Goal: Navigation & Orientation: Find specific page/section

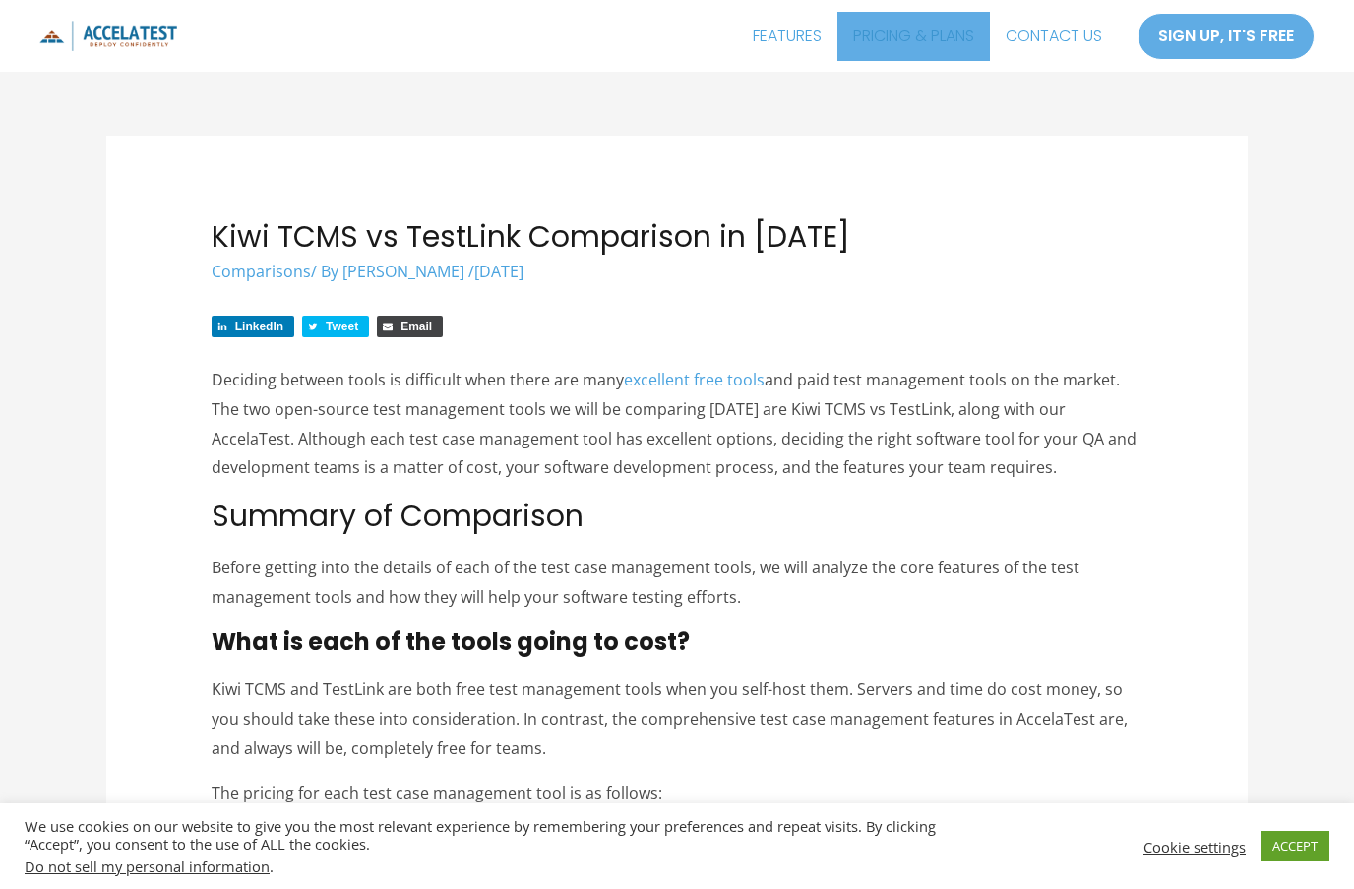
click at [921, 48] on link "PRICING & PLANS" at bounding box center [913, 36] width 152 height 49
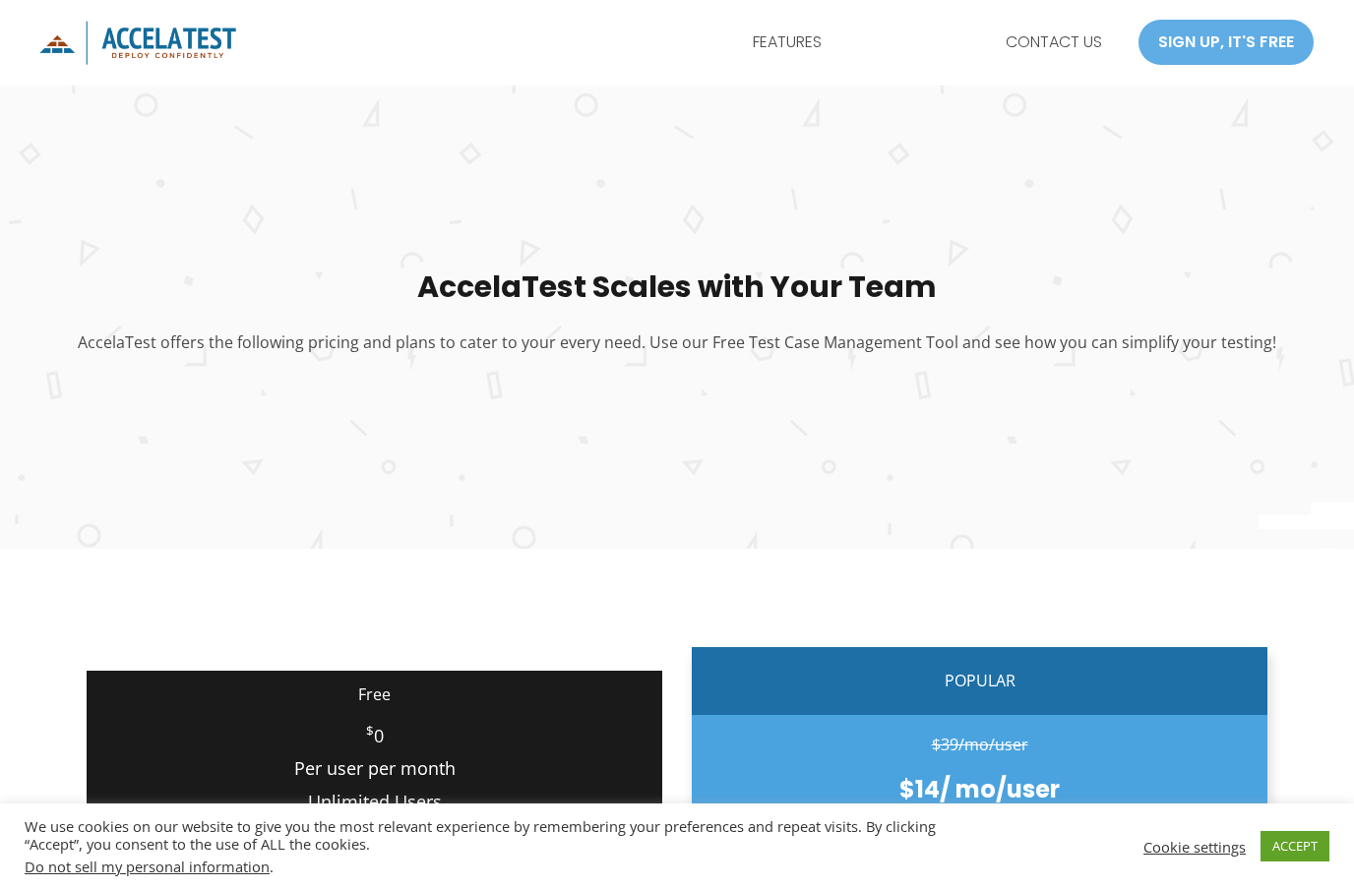
click at [39, 41] on img "AccelaTest" at bounding box center [137, 43] width 197 height 44
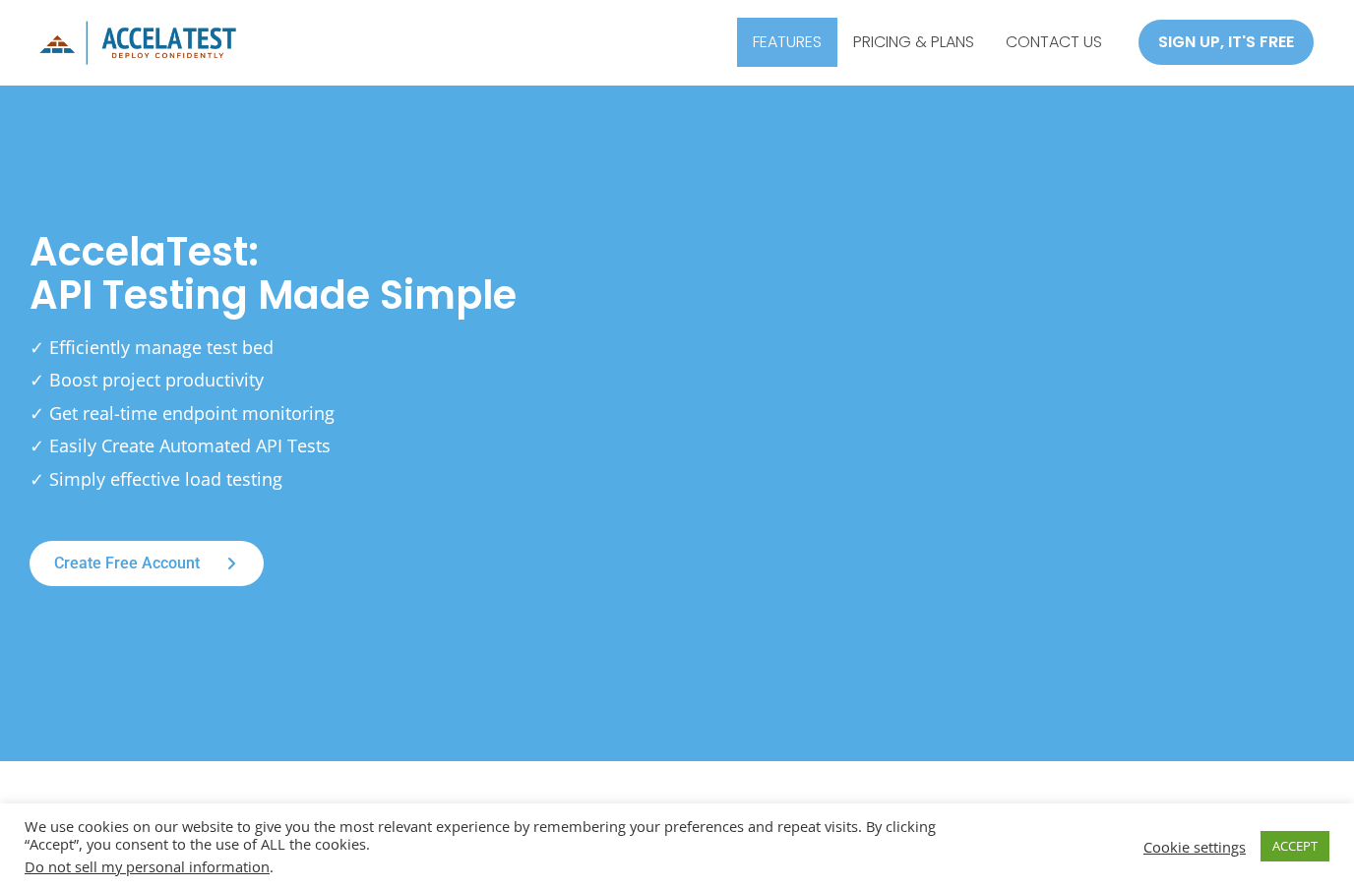
click at [755, 58] on link "FEATURES" at bounding box center [787, 42] width 100 height 49
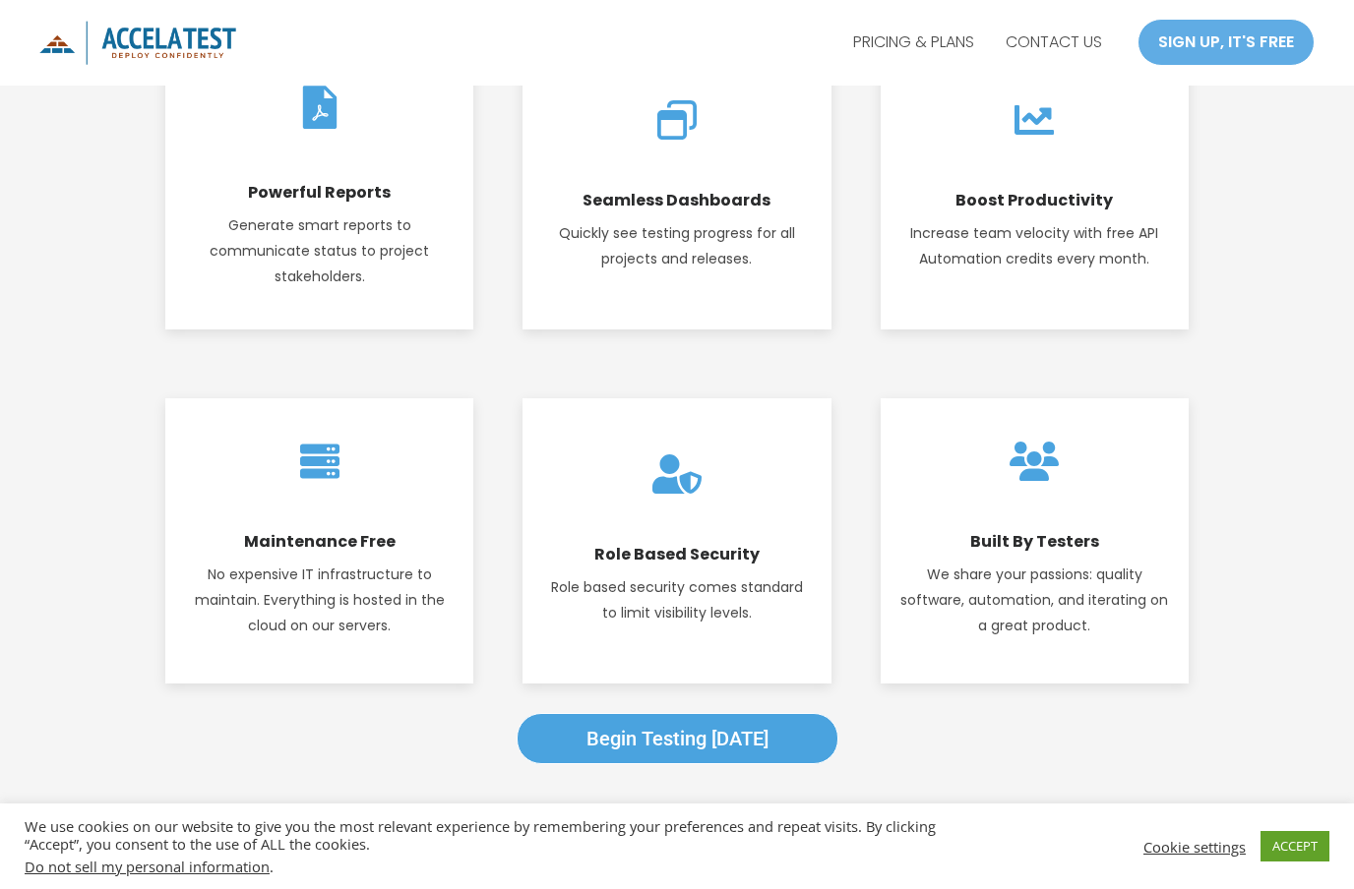
scroll to position [2453, 0]
